Goal: Register for event/course

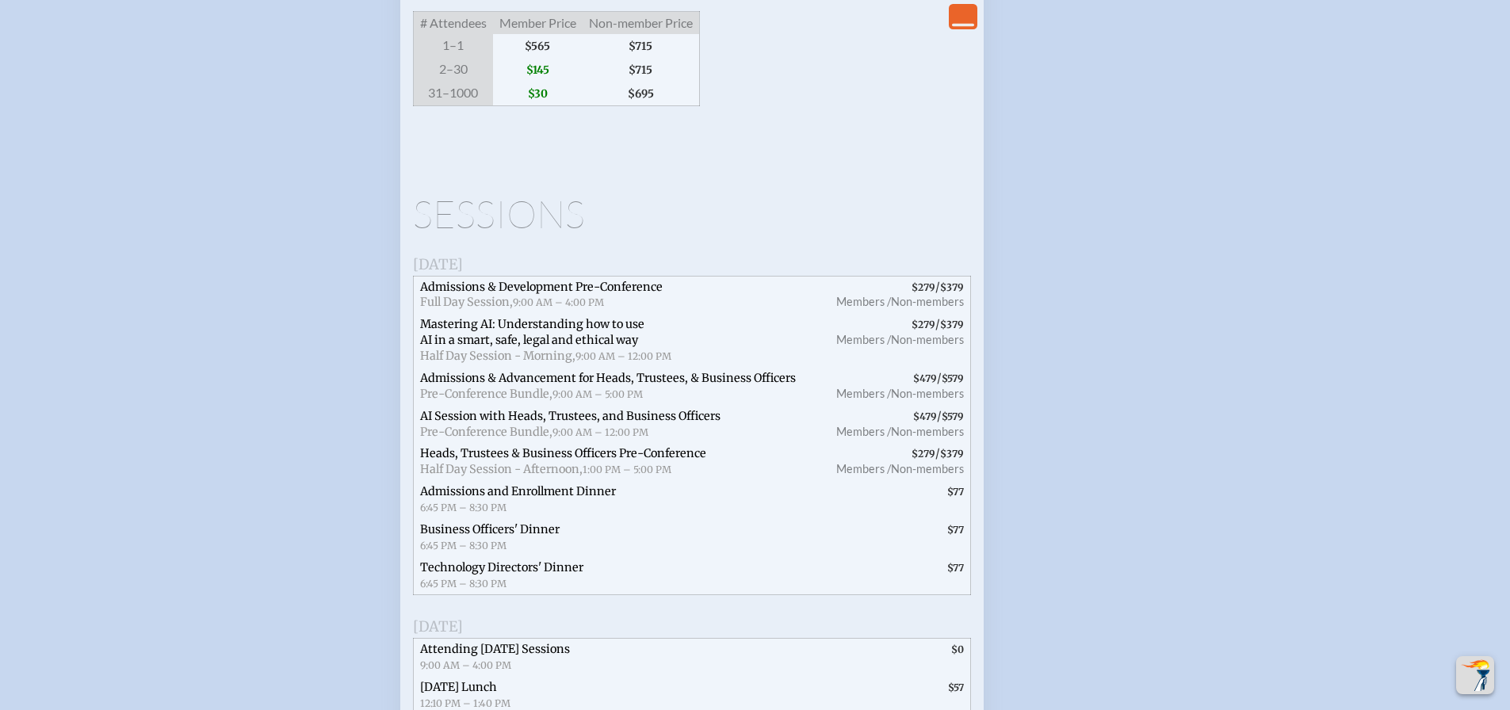
scroll to position [2775, 0]
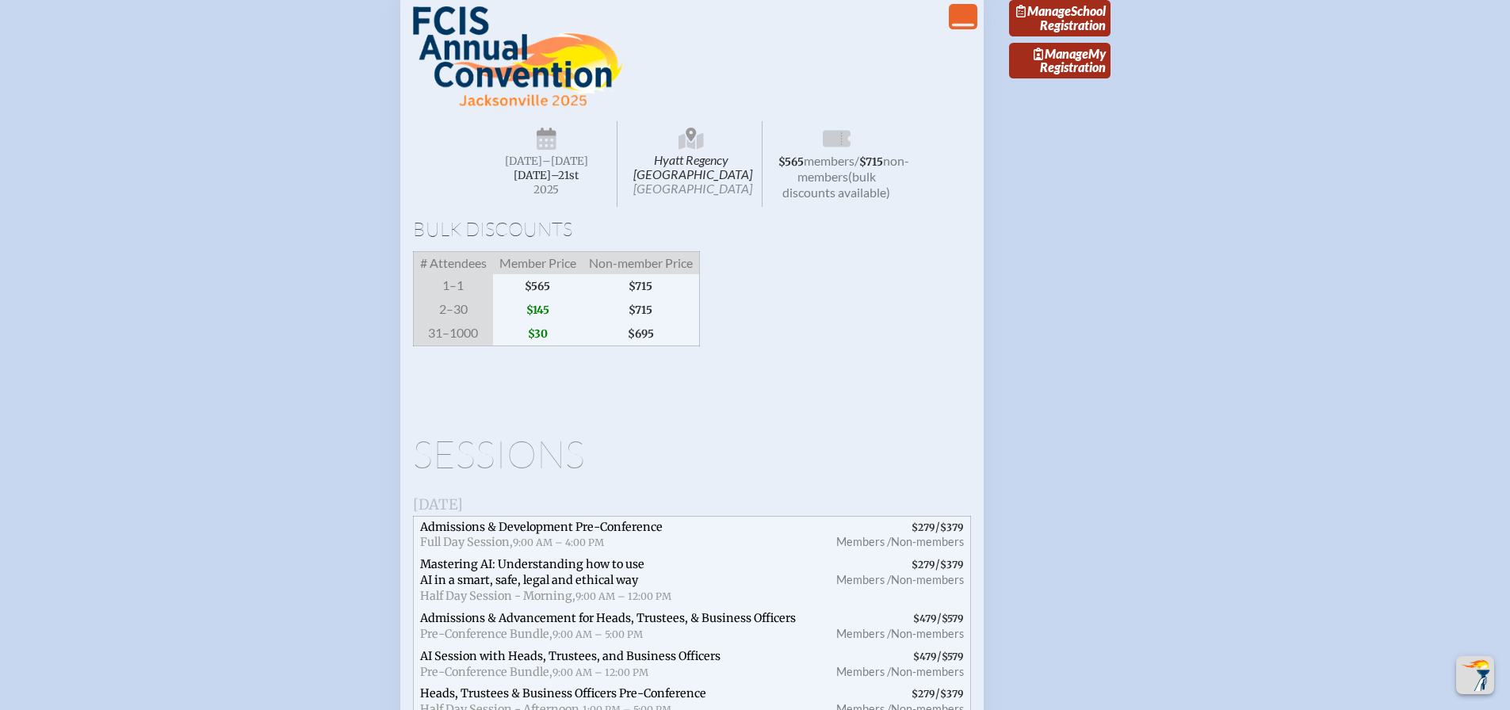
click at [539, 322] on span "$145" at bounding box center [538, 310] width 90 height 24
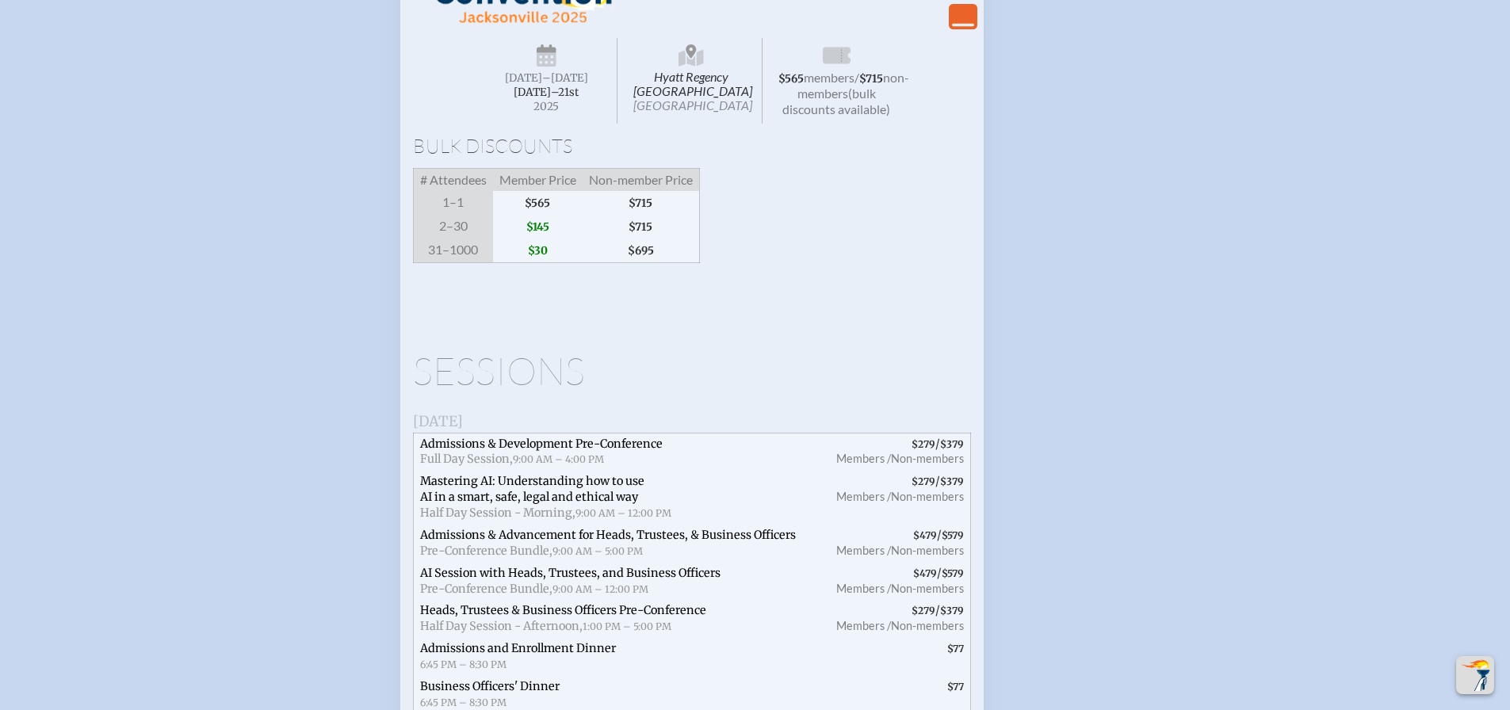
scroll to position [2696, 0]
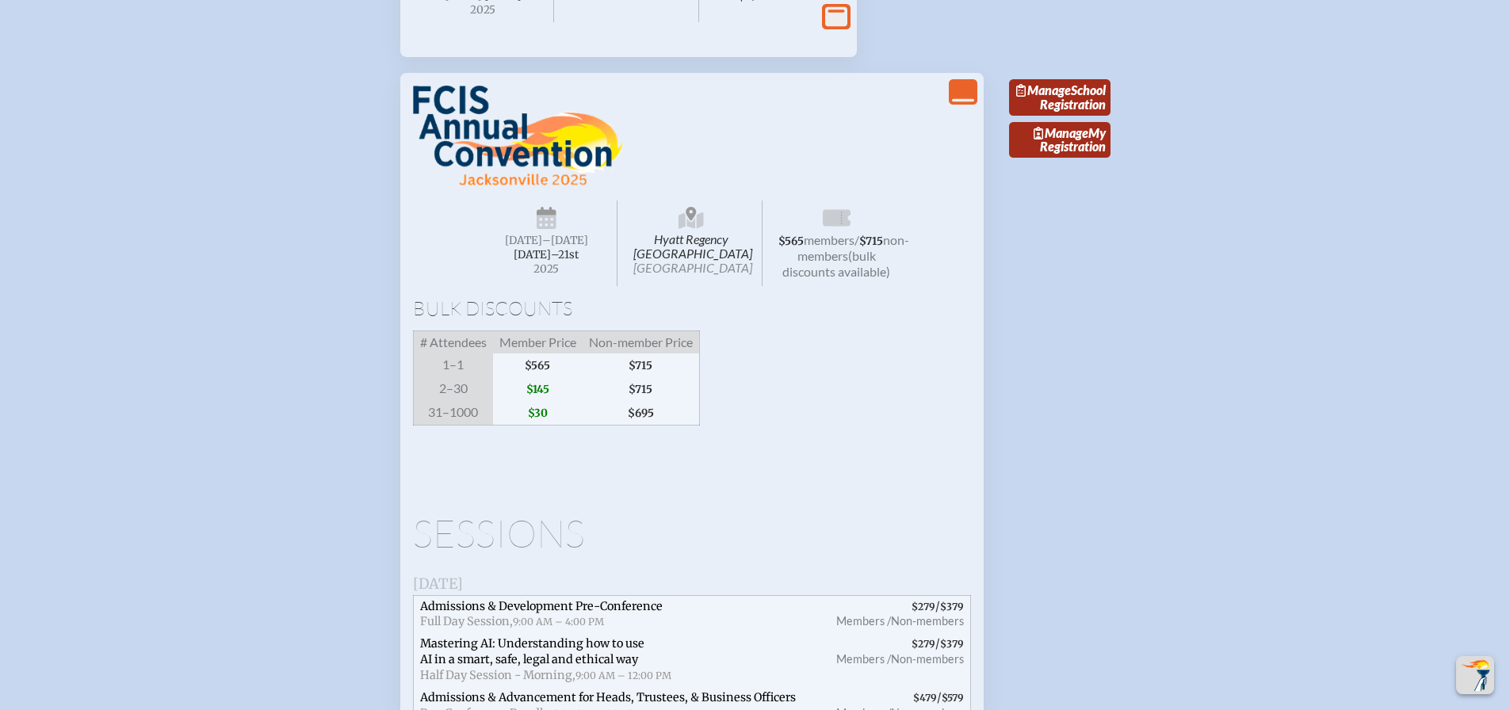
click at [523, 247] on span "[DATE]" at bounding box center [523, 240] width 37 height 13
click at [846, 226] on icon at bounding box center [837, 217] width 28 height 17
click at [1065, 116] on link "Manage School Registration" at bounding box center [1059, 97] width 101 height 36
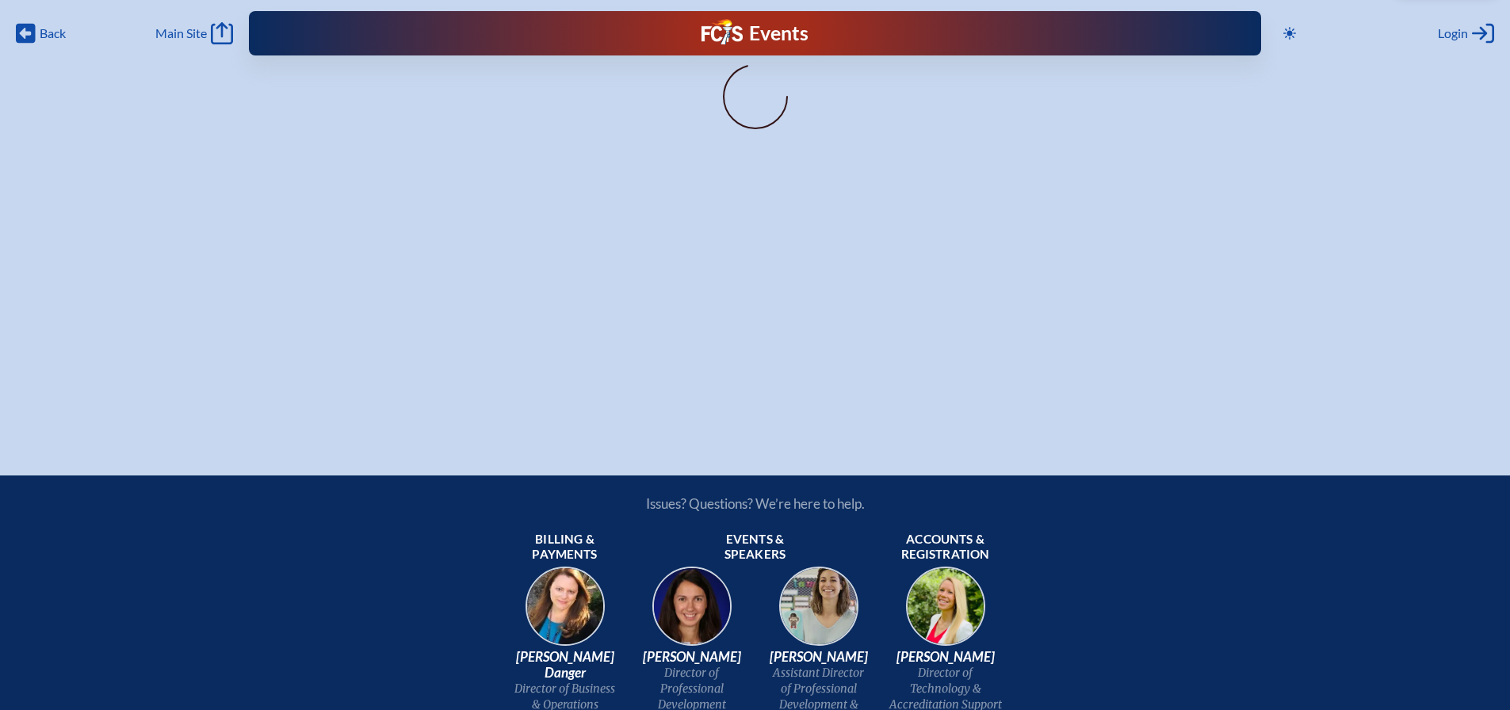
click at [753, 117] on icon at bounding box center [755, 96] width 112 height 112
